Goal: Check status

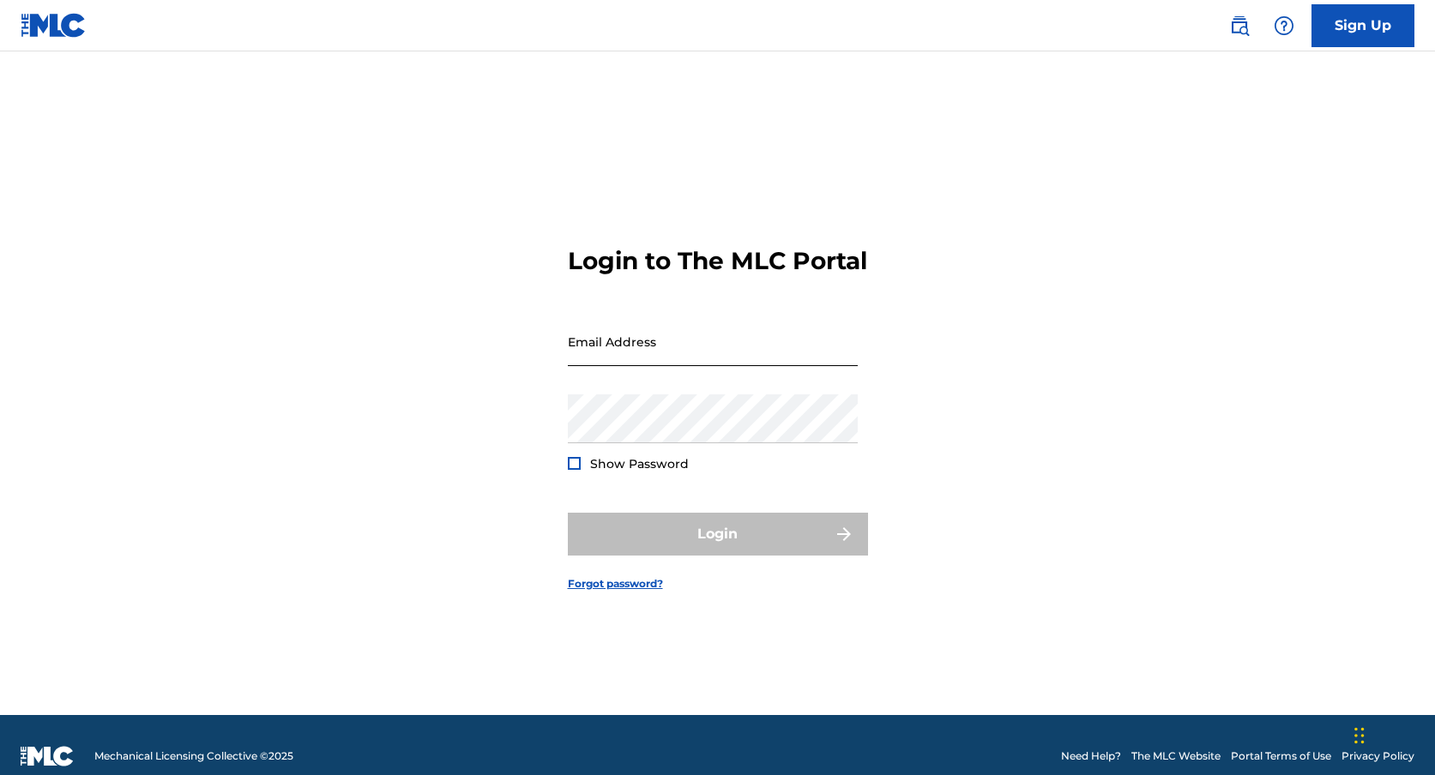
click at [606, 366] on input "Email Address" at bounding box center [713, 341] width 290 height 49
type input "[EMAIL_ADDRESS][DOMAIN_NAME]"
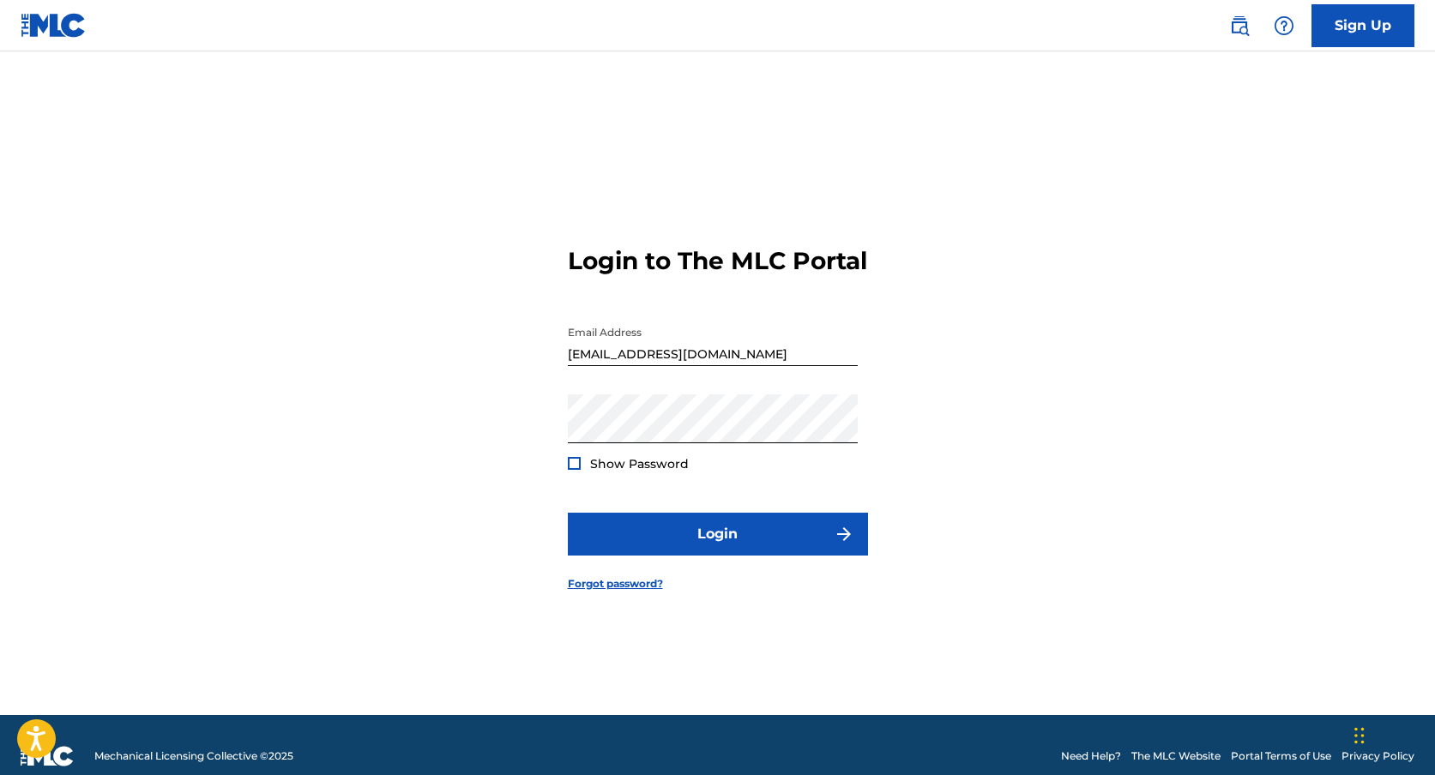
click at [571, 470] on div at bounding box center [574, 463] width 13 height 13
click at [571, 468] on img at bounding box center [573, 463] width 9 height 9
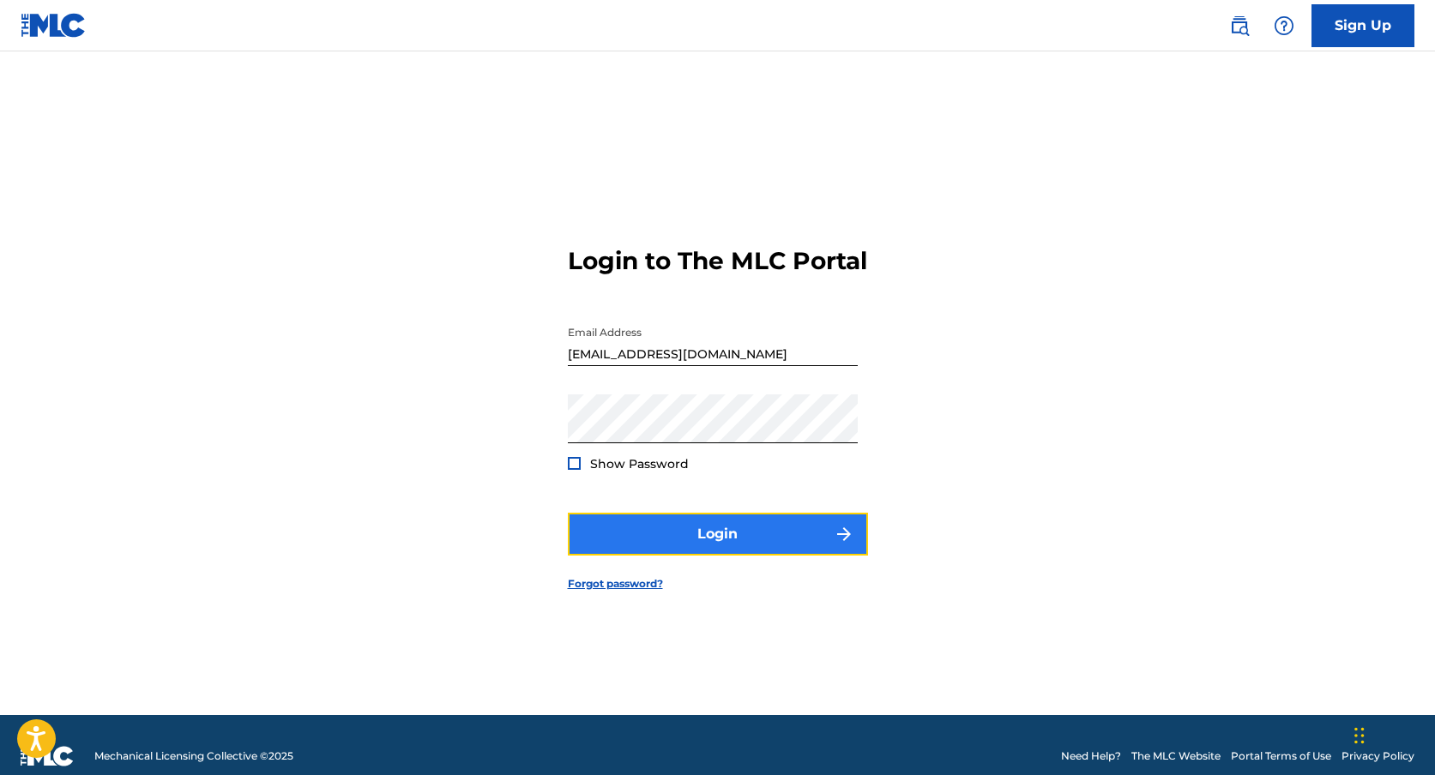
click at [783, 556] on button "Login" at bounding box center [718, 534] width 300 height 43
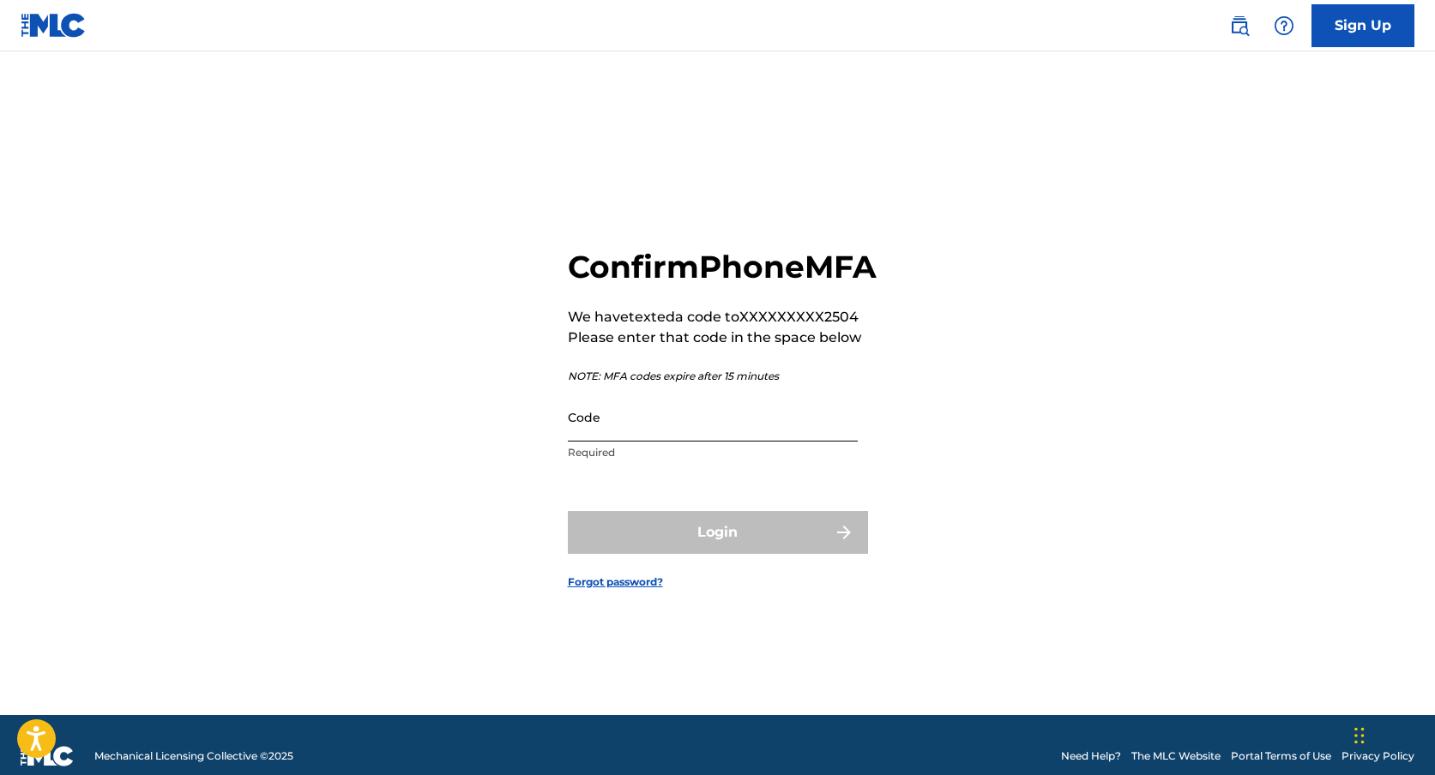
click at [638, 441] on input "Code" at bounding box center [713, 417] width 290 height 49
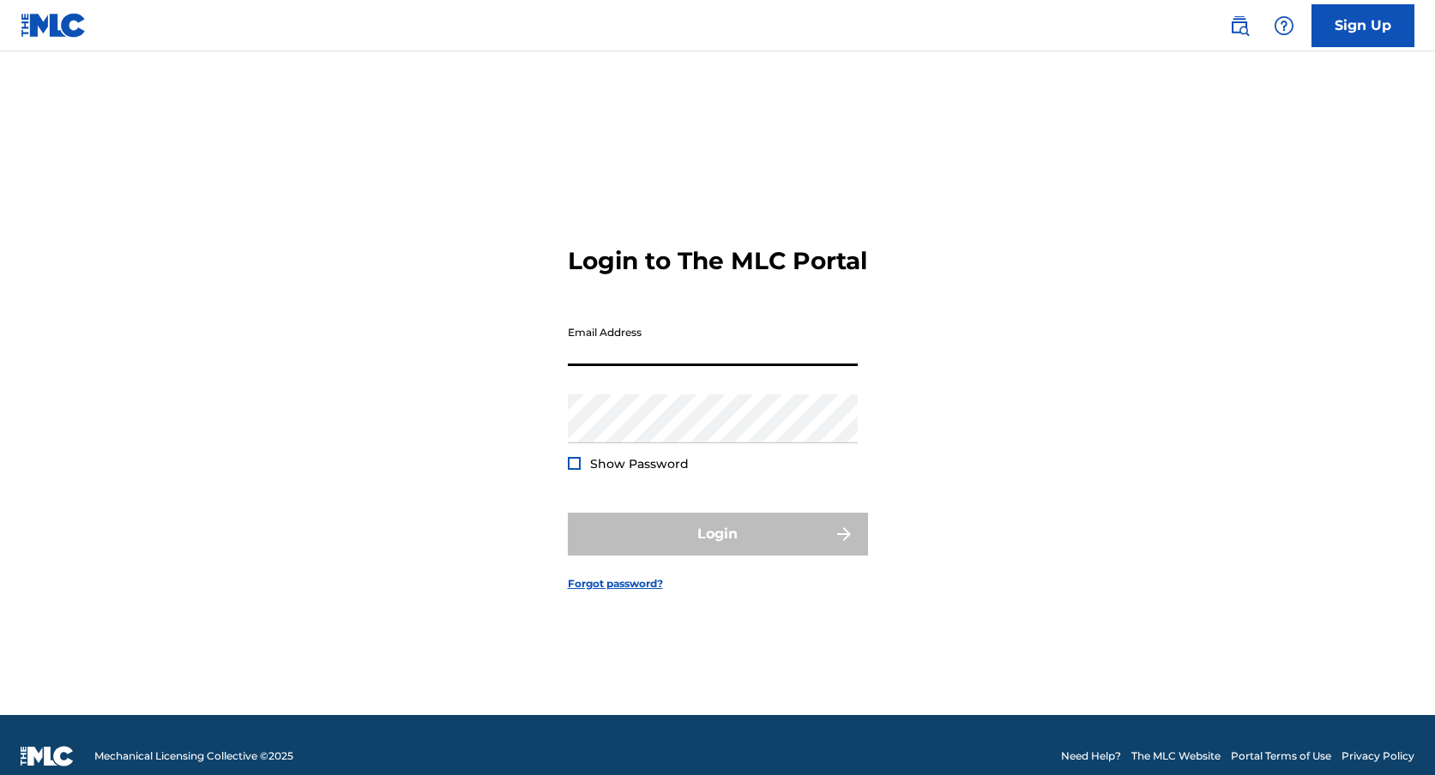
click at [619, 357] on input "Email Address" at bounding box center [713, 341] width 290 height 49
type input "[EMAIL_ADDRESS][DOMAIN_NAME]"
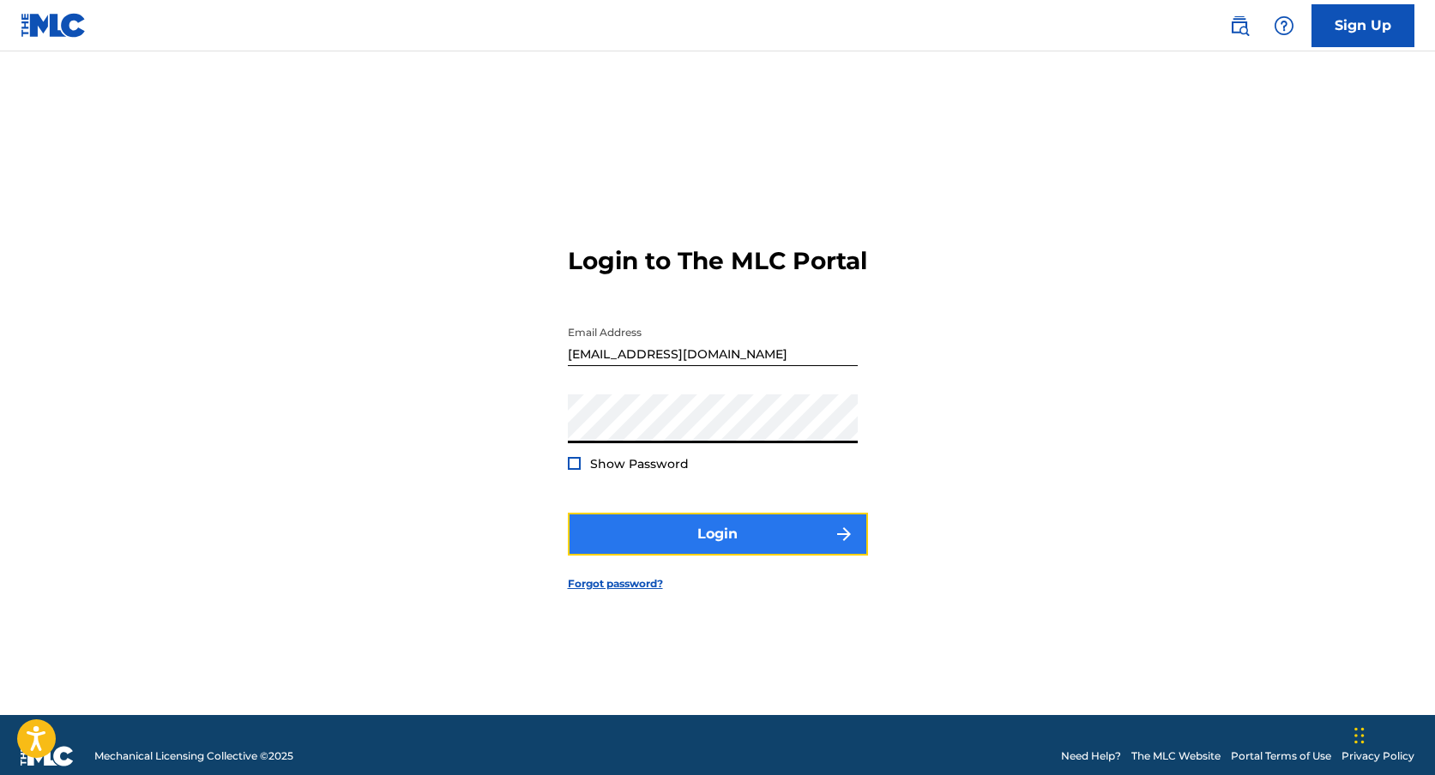
click at [732, 556] on button "Login" at bounding box center [718, 534] width 300 height 43
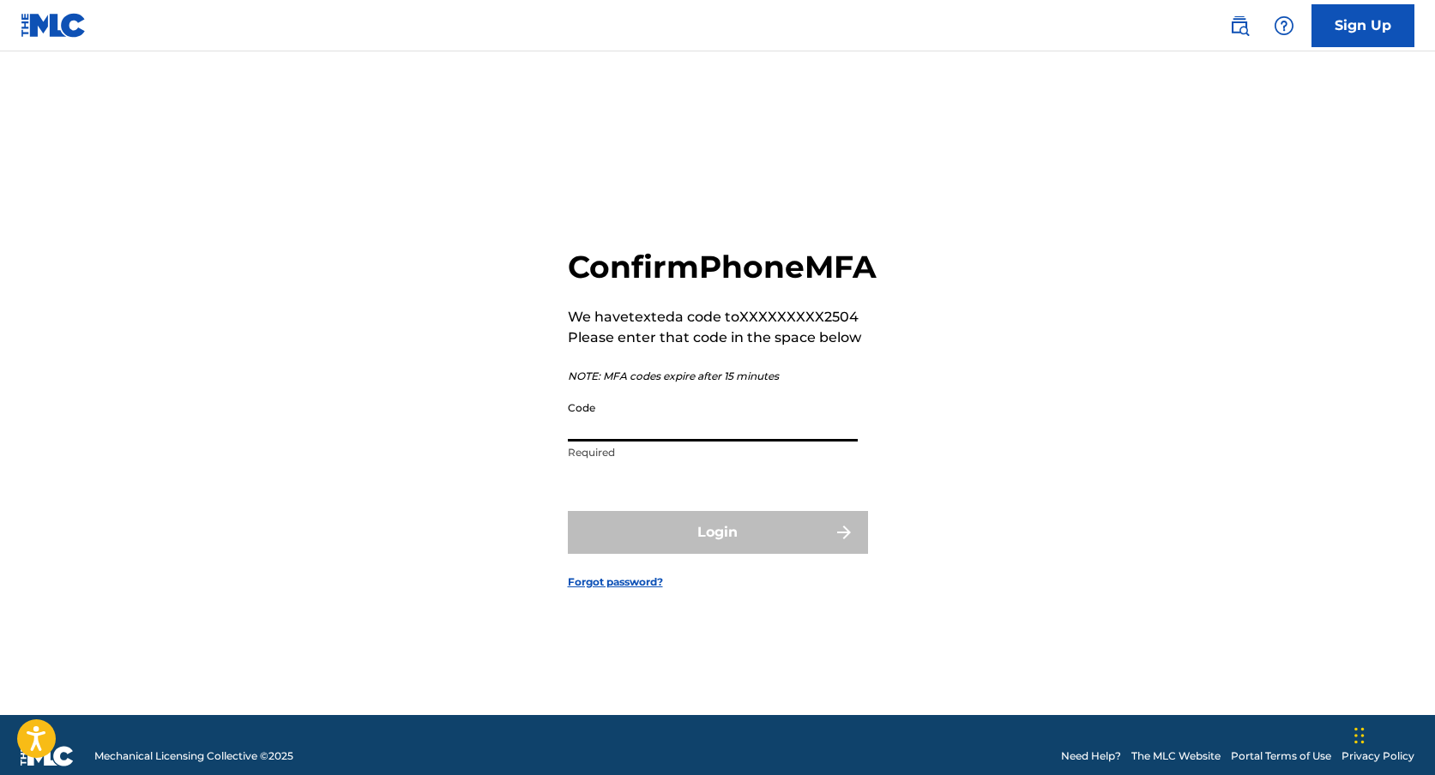
click at [600, 442] on input "Code" at bounding box center [713, 417] width 290 height 49
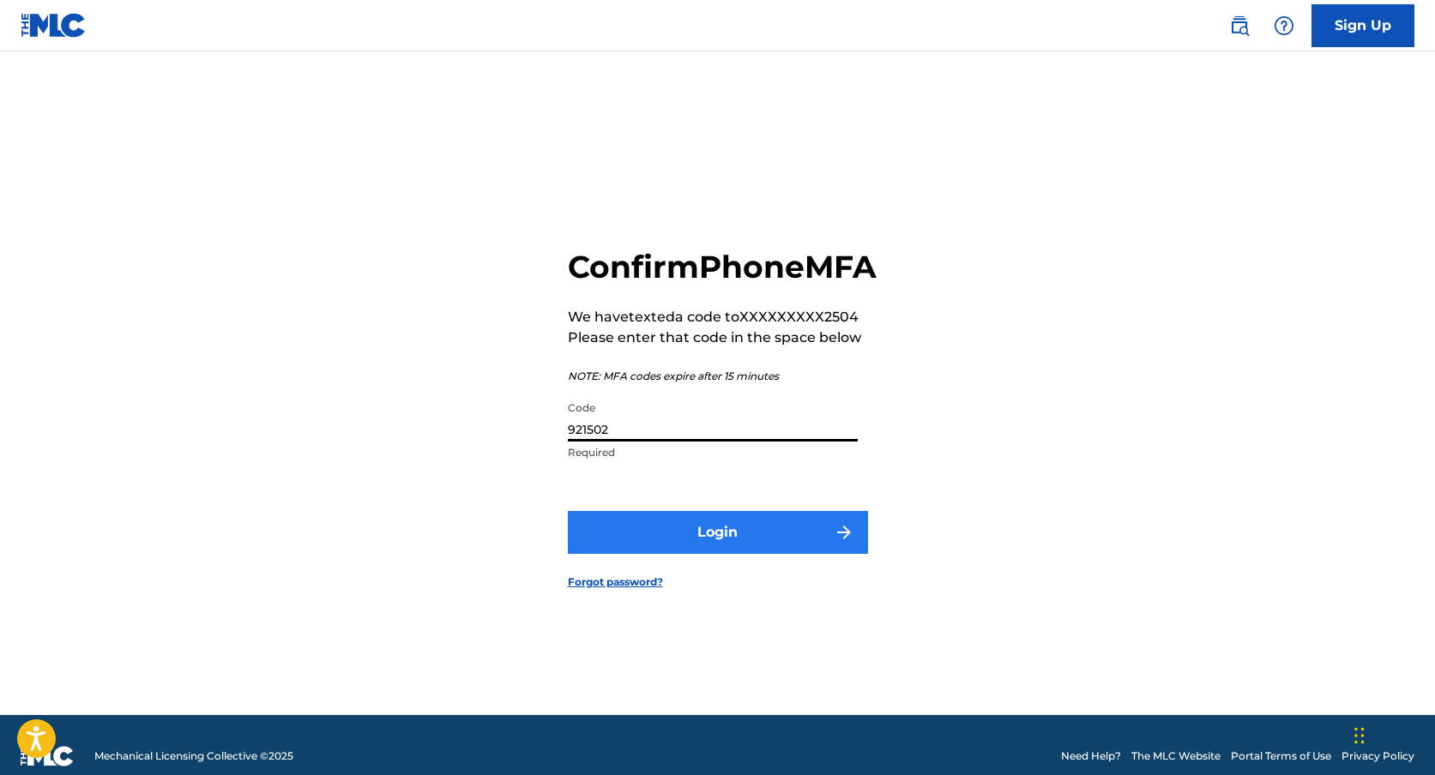
type input "921502"
click at [779, 549] on button "Login" at bounding box center [718, 532] width 300 height 43
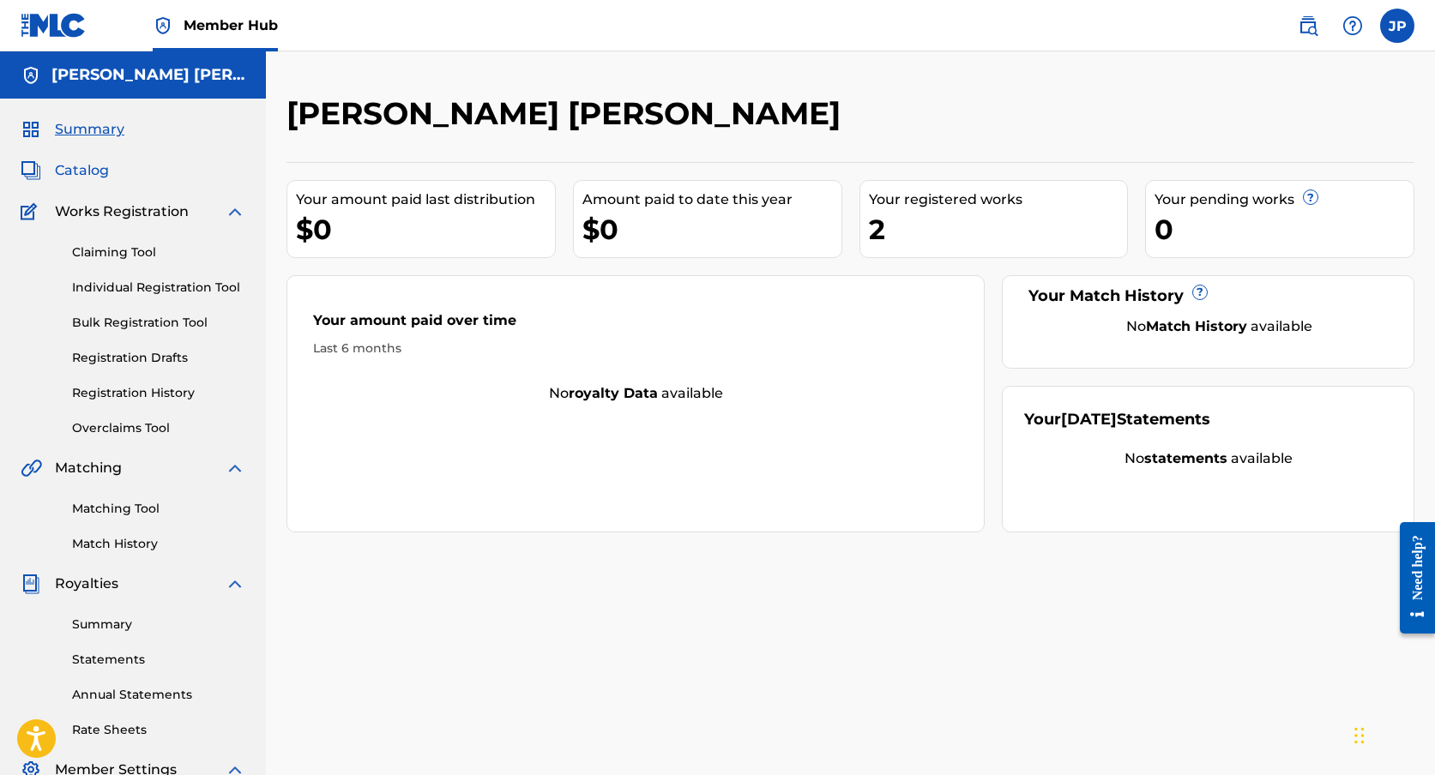
click at [84, 166] on span "Catalog" at bounding box center [82, 170] width 54 height 21
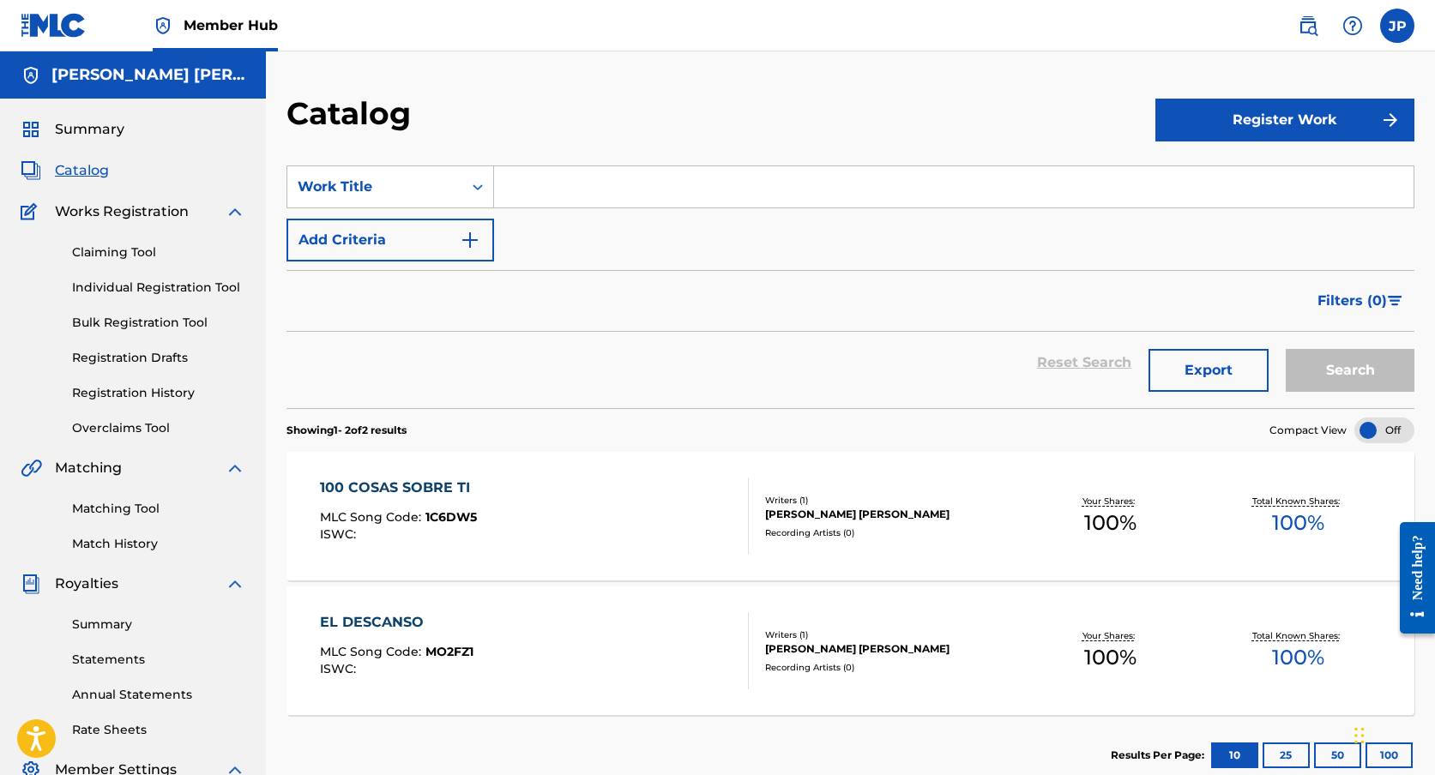
click at [561, 188] on input "Search Form" at bounding box center [953, 186] width 919 height 41
type input "noches de verano"
click at [1322, 351] on button "Search" at bounding box center [1350, 370] width 129 height 43
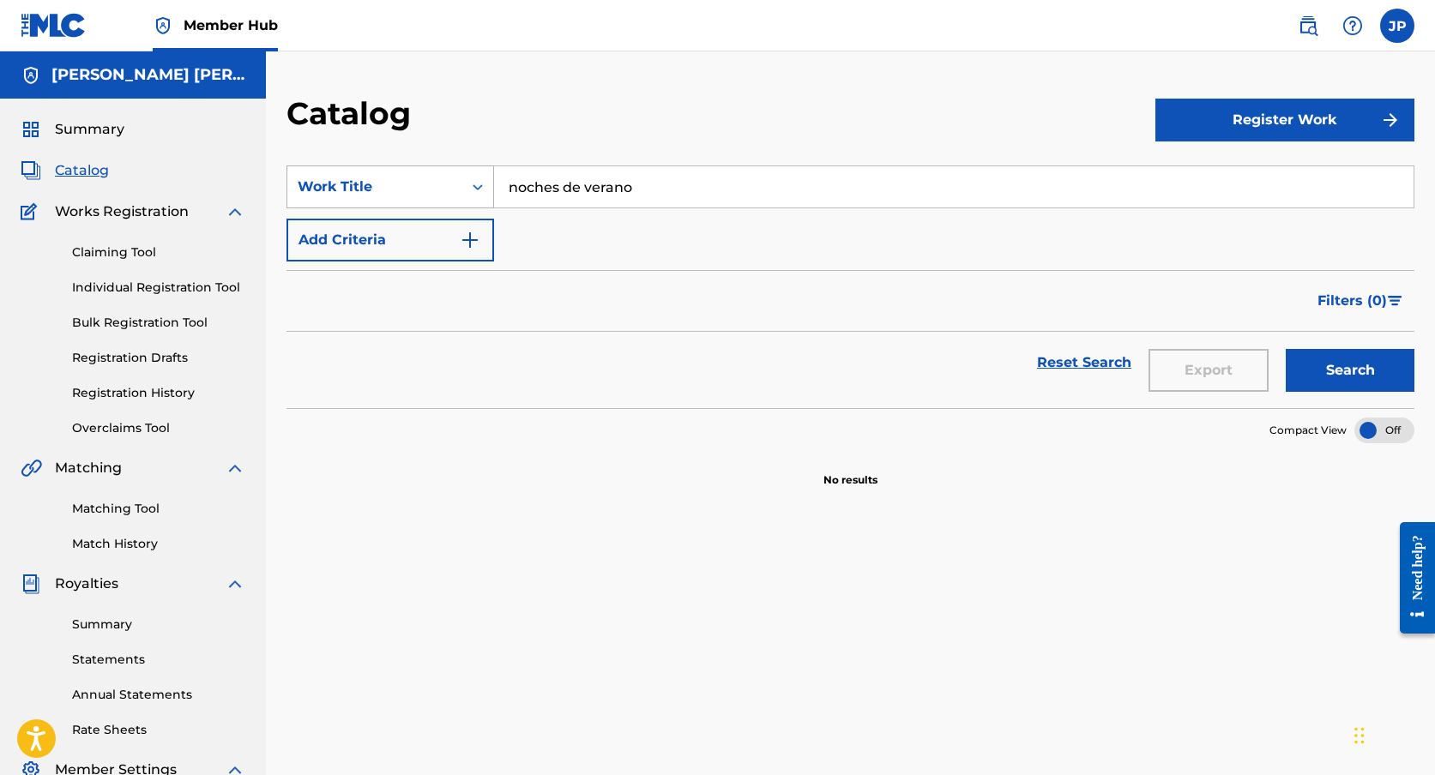
drag, startPoint x: 690, startPoint y: 177, endPoint x: 407, endPoint y: 188, distance: 284.1
click at [407, 188] on div "SearchWithCriteria77c0ae5b-9ff7-40bc-9f87-44d0195746fd Work Title noches de ver…" at bounding box center [850, 187] width 1128 height 43
drag, startPoint x: 727, startPoint y: 191, endPoint x: 498, endPoint y: 184, distance: 229.1
click at [498, 184] on input "noches de verano" at bounding box center [953, 186] width 919 height 41
click at [578, 222] on span "nso" at bounding box center [579, 225] width 25 height 16
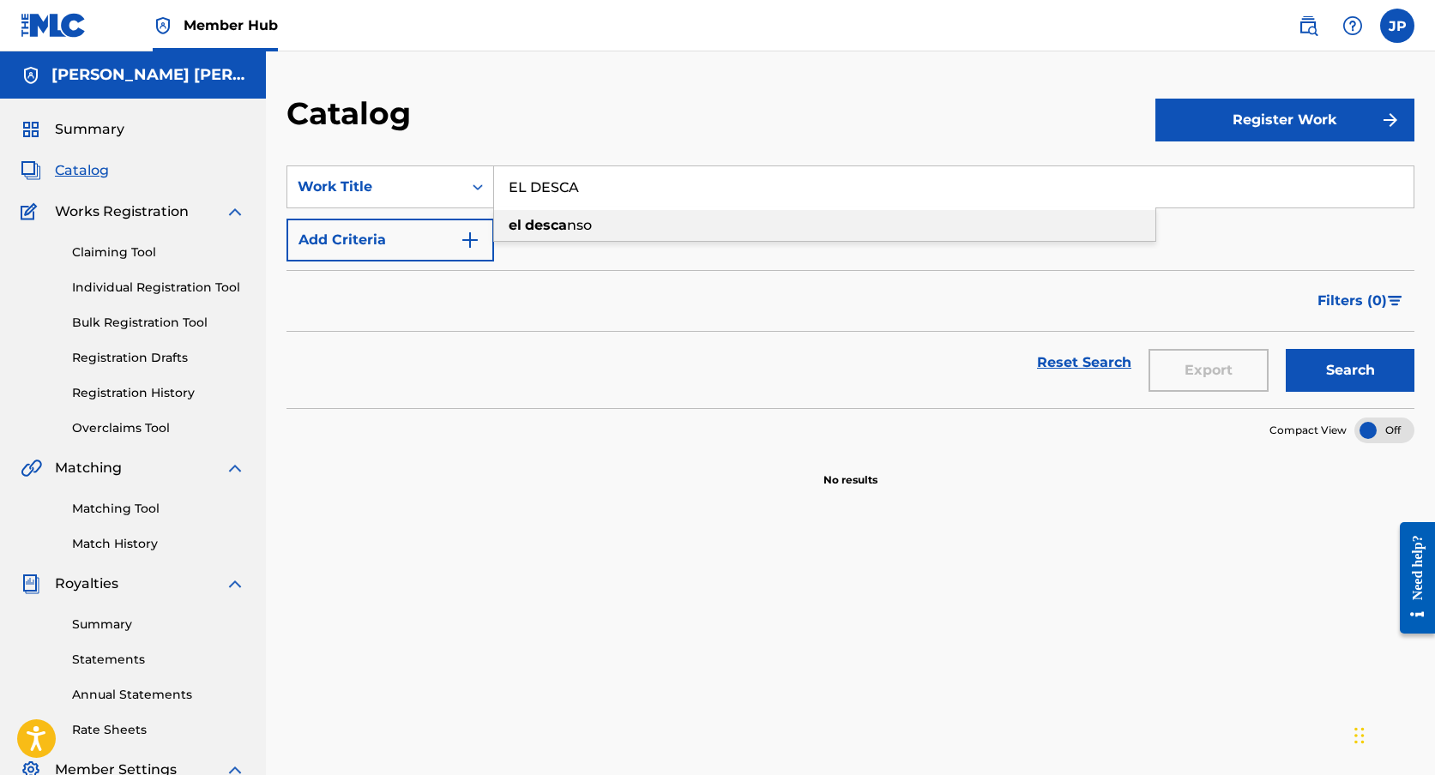
type input "el descanso"
click at [1361, 395] on div "Reset Search Export Search" at bounding box center [850, 370] width 1128 height 76
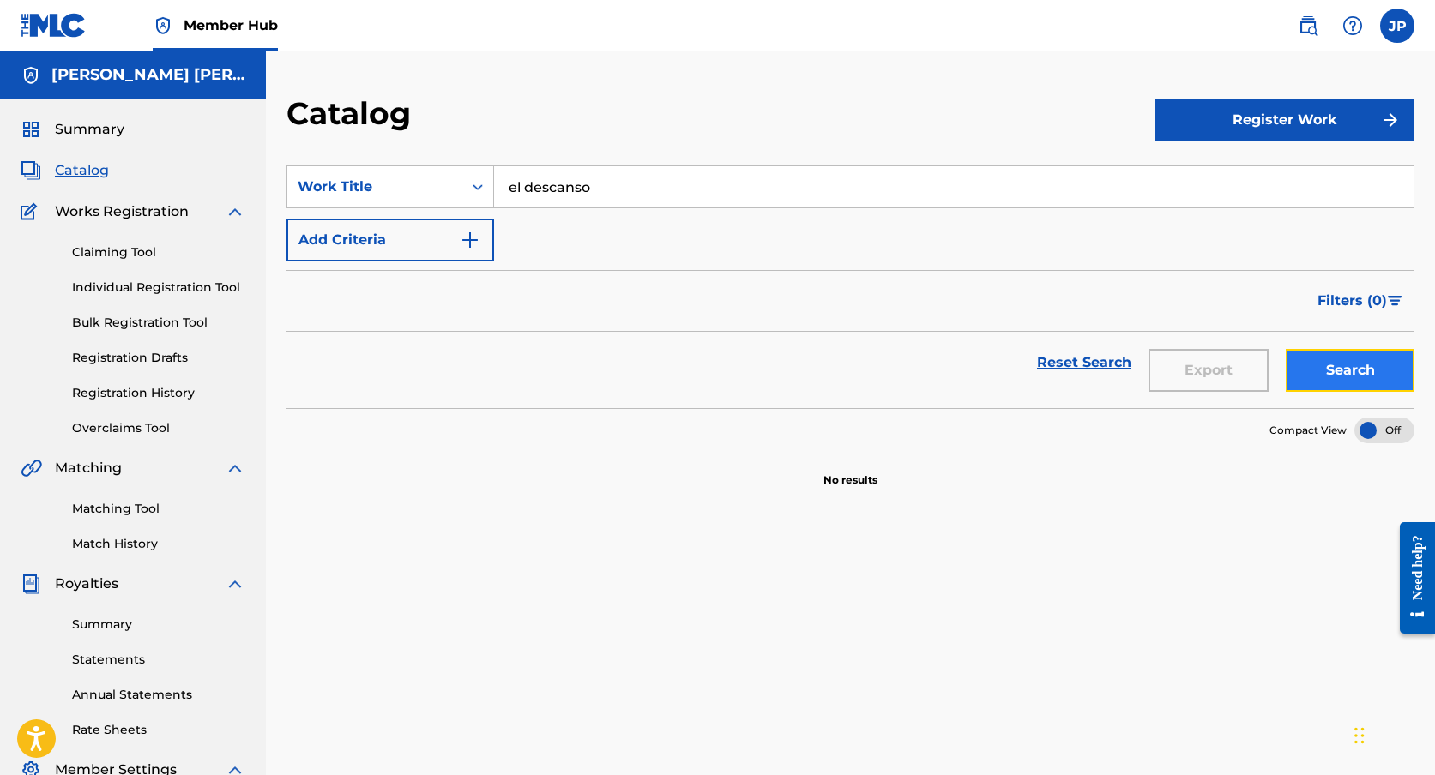
click at [1361, 384] on button "Search" at bounding box center [1350, 370] width 129 height 43
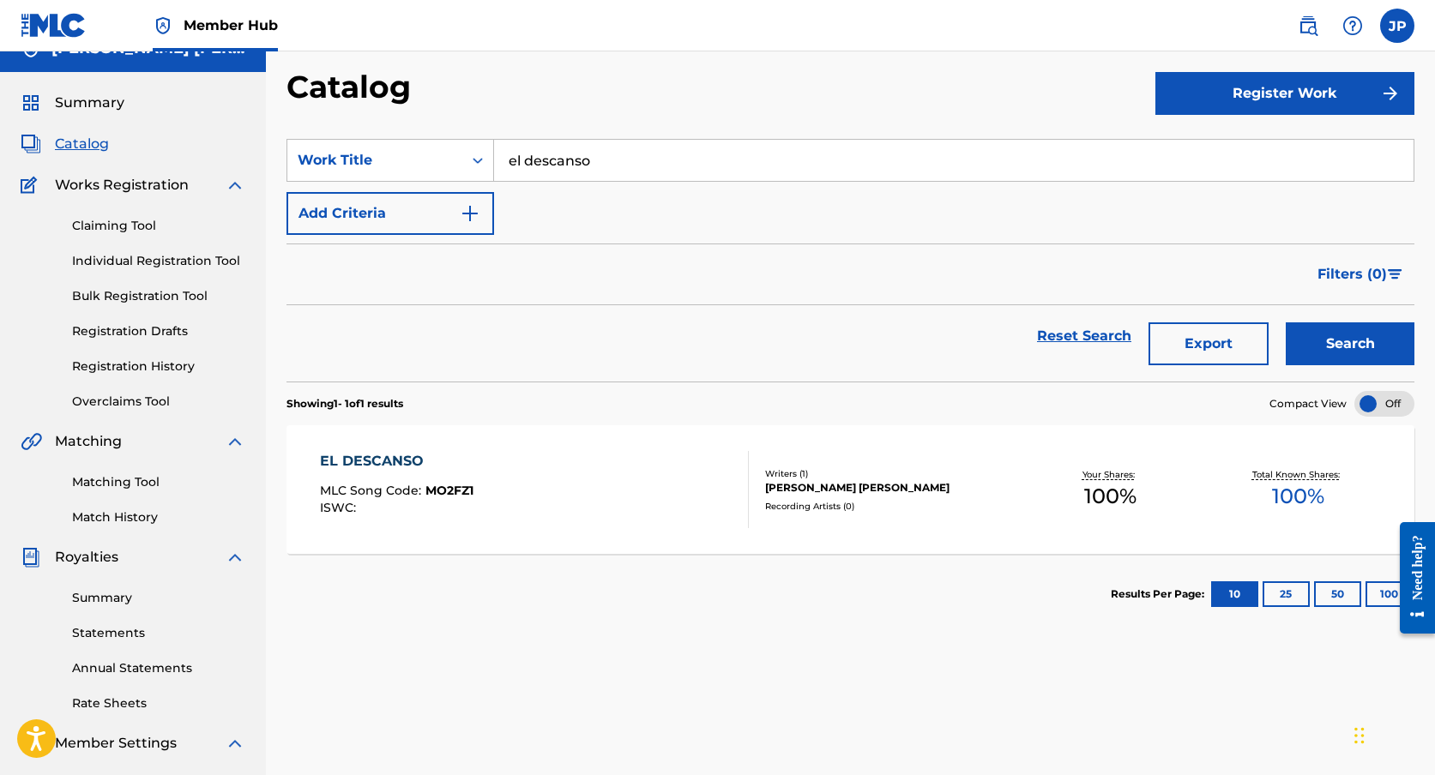
scroll to position [15, 0]
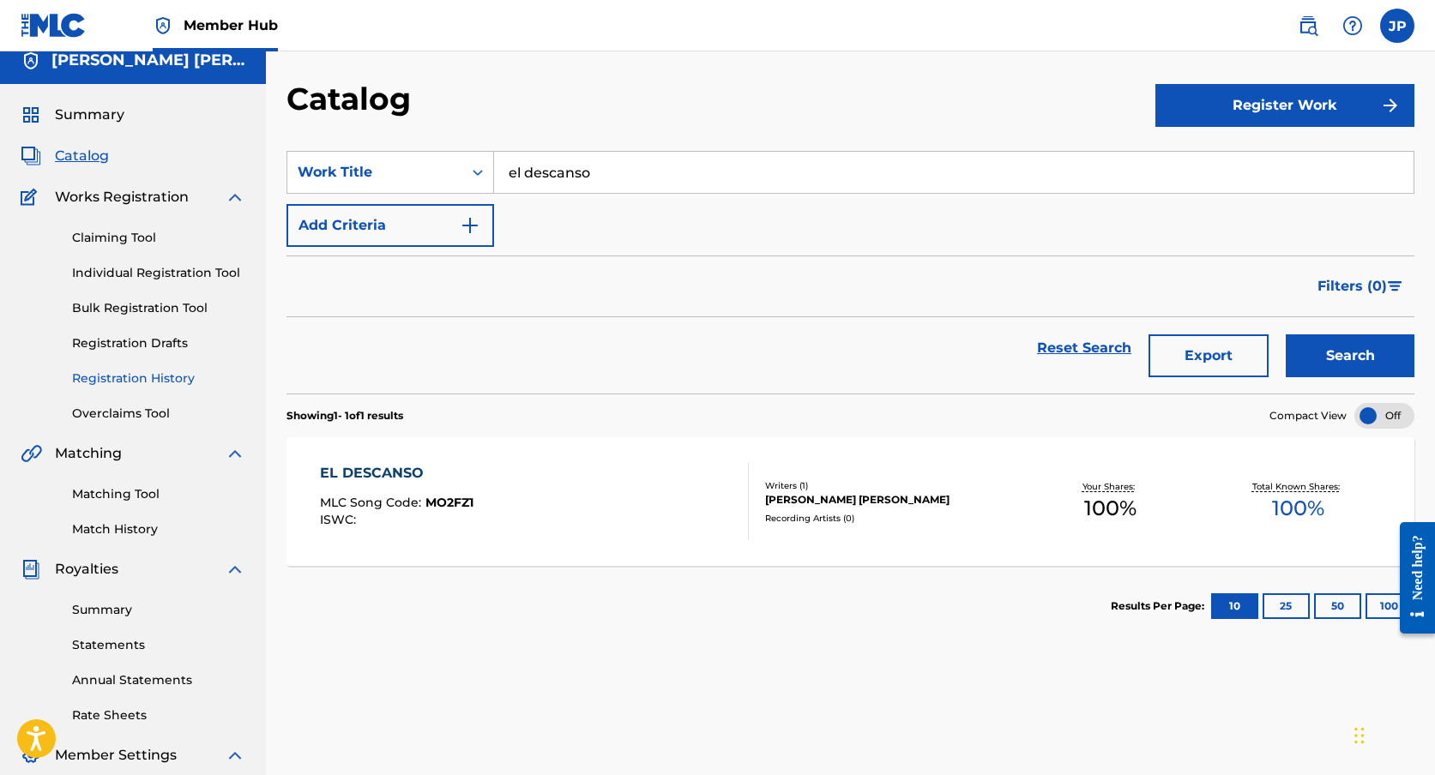
click at [150, 383] on link "Registration History" at bounding box center [158, 379] width 173 height 18
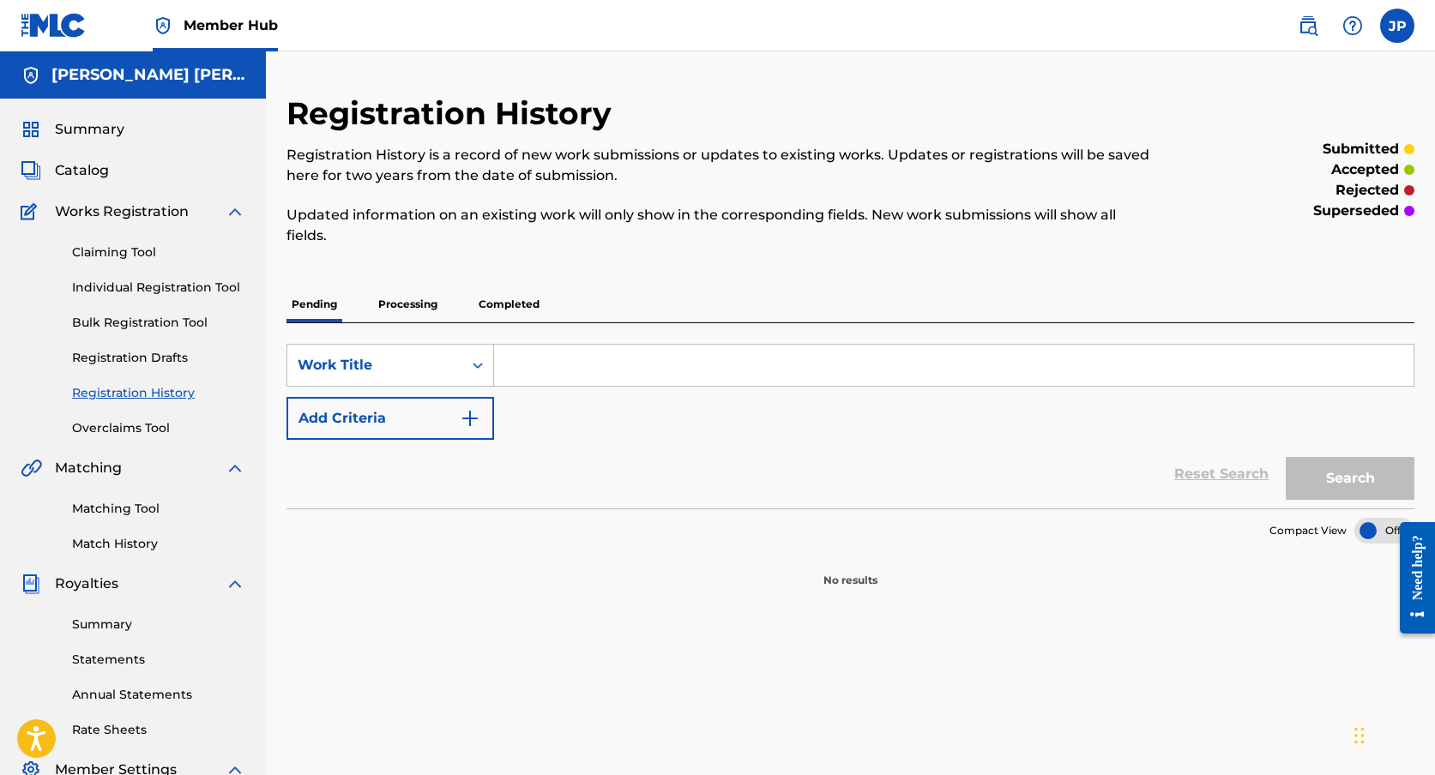
click at [432, 304] on p "Processing" at bounding box center [407, 304] width 69 height 36
click at [501, 306] on p "Completed" at bounding box center [508, 304] width 71 height 36
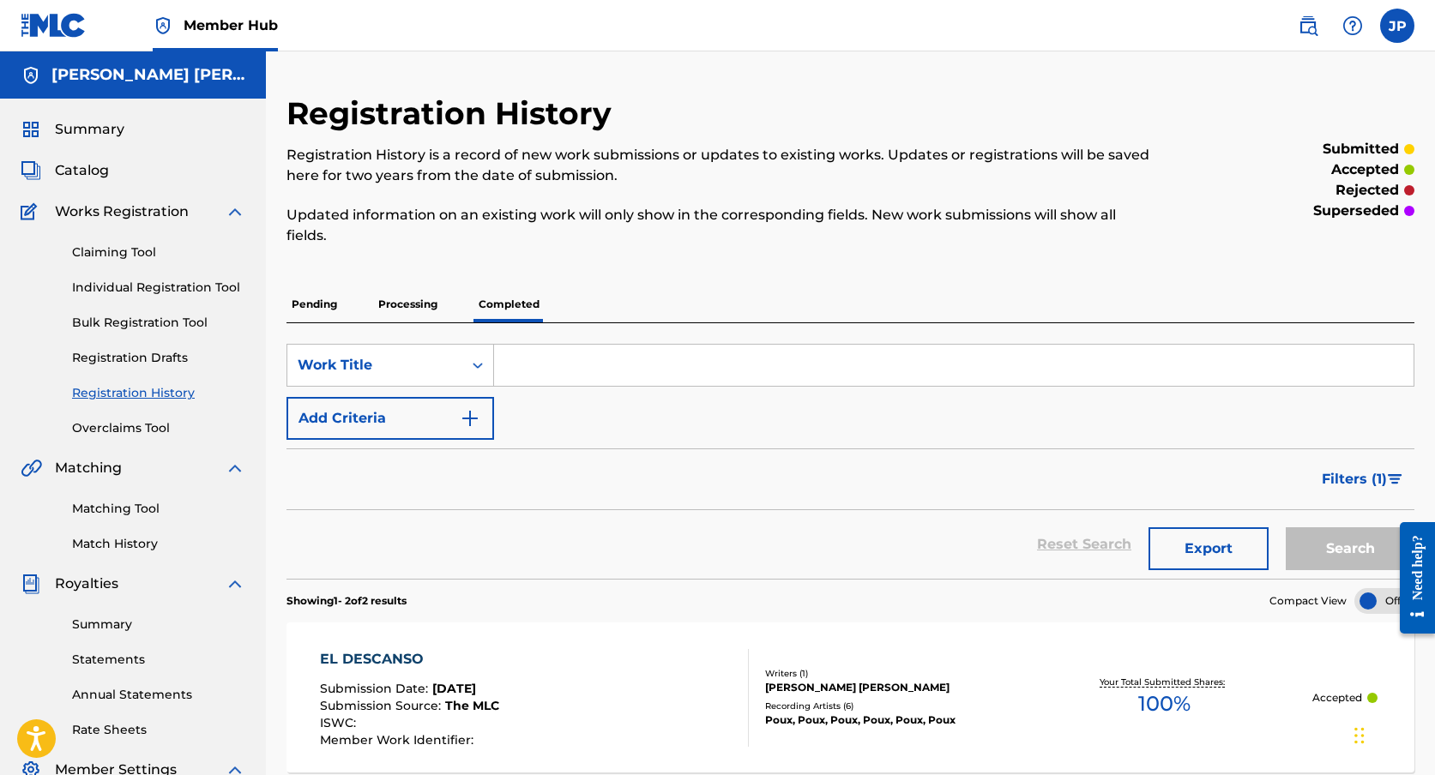
scroll to position [176, 0]
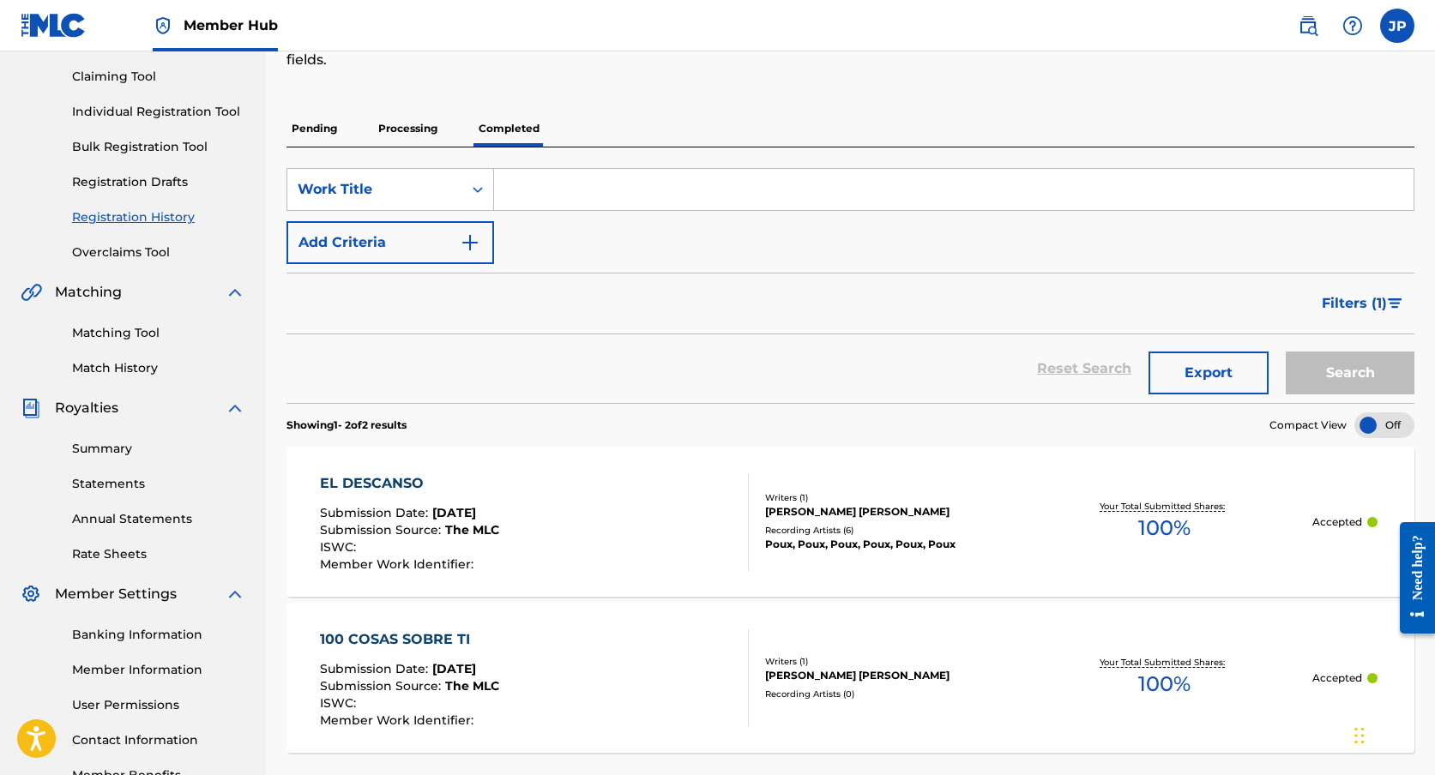
click at [639, 535] on div "EL DESCANSO Submission Date : [DATE] Submission Source : The MLC ISWC : Member …" at bounding box center [534, 522] width 429 height 98
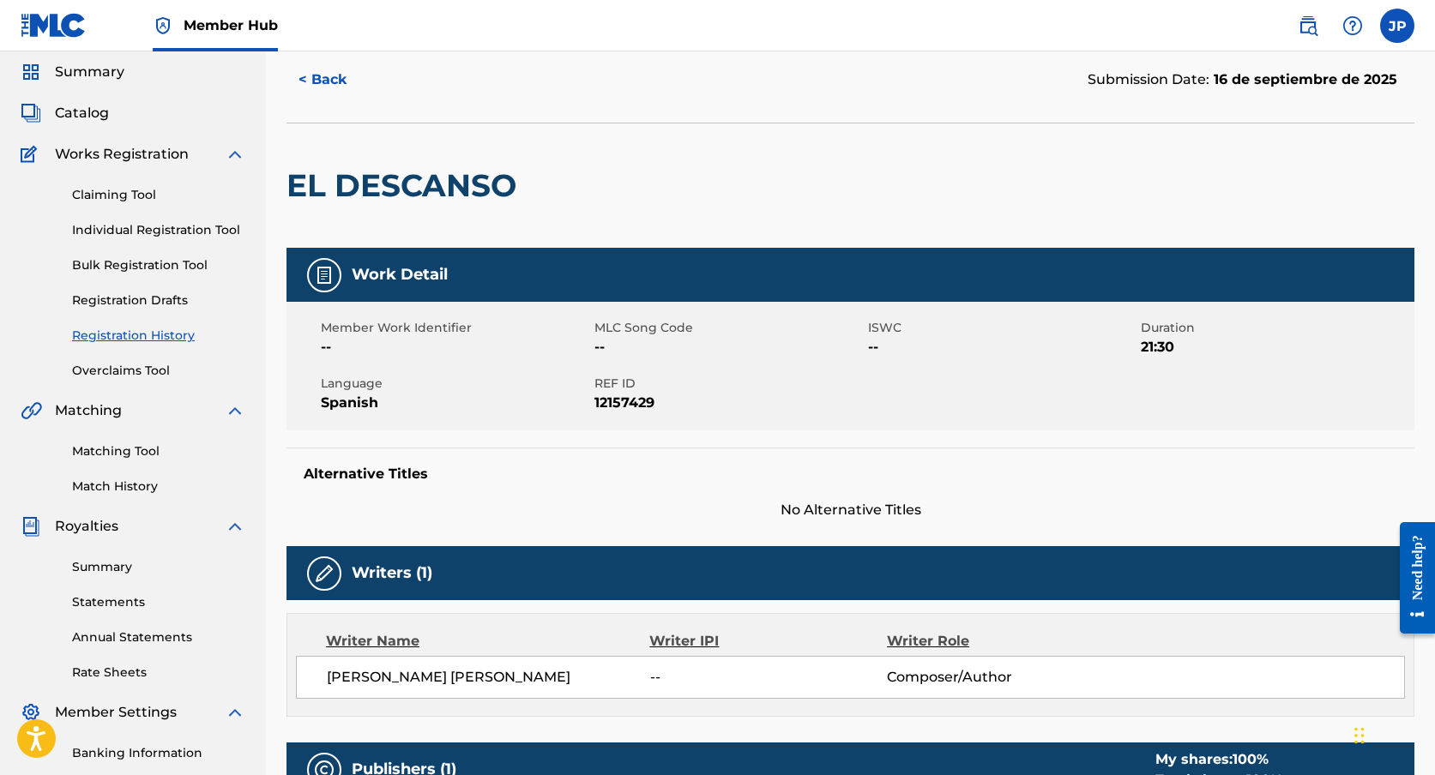
scroll to position [25, 0]
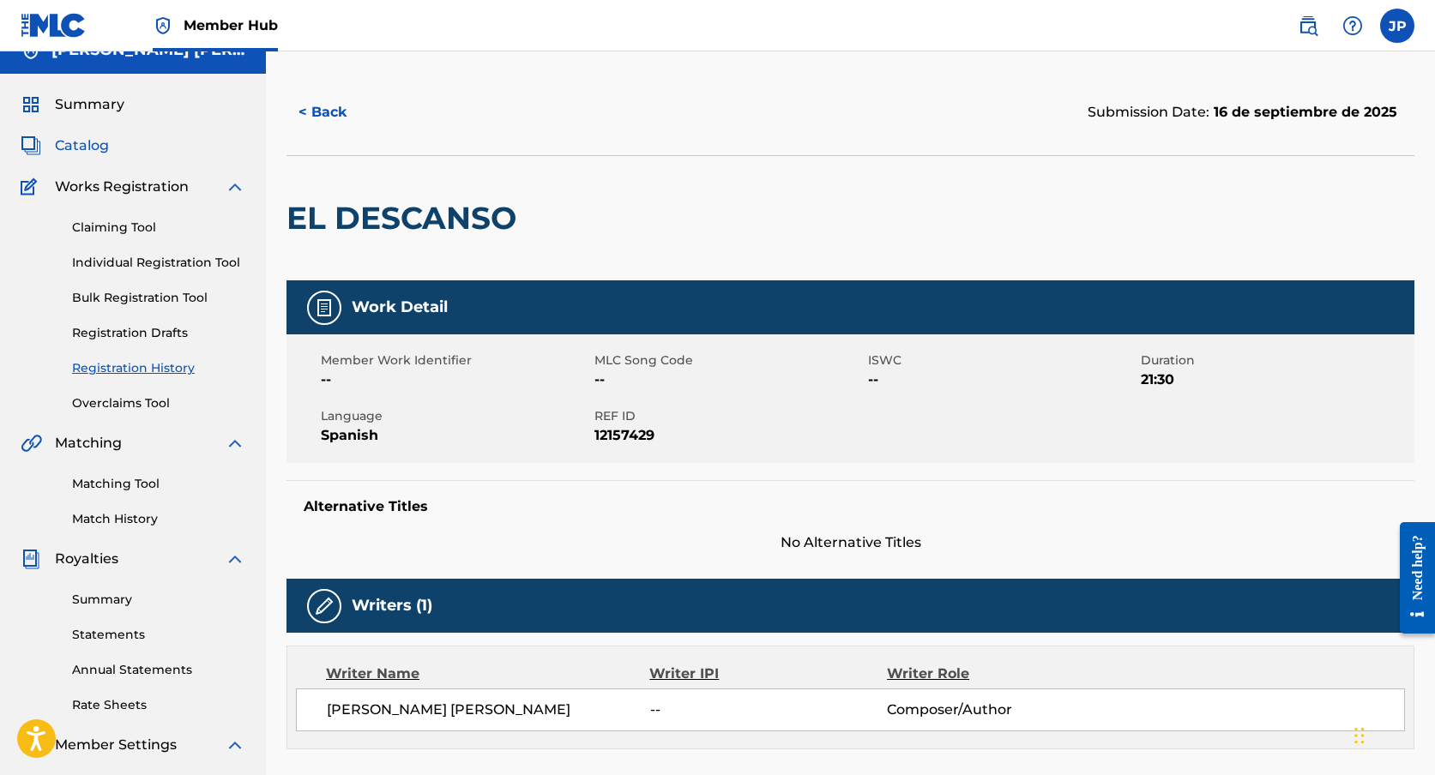
click at [99, 151] on span "Catalog" at bounding box center [82, 146] width 54 height 21
